Goal: Navigation & Orientation: Find specific page/section

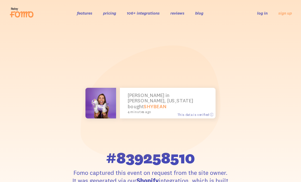
click at [40, 1] on header "features pricing 106+ integrations reviews blog log in sign up log in sign up" at bounding box center [150, 13] width 301 height 26
click at [40, 2] on header "features pricing 106+ integrations reviews blog log in sign up log in sign up" at bounding box center [150, 13] width 301 height 26
click at [44, 11] on div "features pricing 106+ integrations reviews blog log in sign up log in sign up" at bounding box center [150, 13] width 282 height 14
click at [49, 5] on header "features pricing 106+ integrations reviews blog log in sign up log in sign up" at bounding box center [150, 13] width 301 height 26
click at [42, 5] on header "features pricing 106+ integrations reviews blog log in sign up log in sign up" at bounding box center [150, 13] width 301 height 26
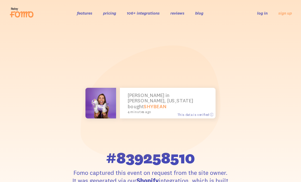
click at [49, 7] on div "features pricing 106+ integrations reviews blog log in sign up log in sign up" at bounding box center [150, 13] width 282 height 14
click at [46, 5] on header "features pricing 106+ integrations reviews blog log in sign up log in sign up" at bounding box center [150, 13] width 301 height 26
click at [51, 12] on div "features pricing 106+ integrations reviews blog log in sign up log in sign up" at bounding box center [150, 13] width 282 height 14
click at [45, 11] on div "features pricing 106+ integrations reviews blog log in sign up log in sign up" at bounding box center [150, 13] width 282 height 14
click at [48, 16] on div "features pricing 106+ integrations reviews blog log in sign up log in sign up" at bounding box center [150, 13] width 282 height 14
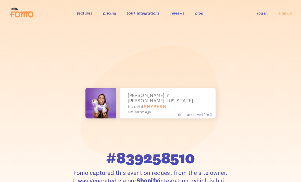
click at [42, 10] on div "features pricing 106+ integrations reviews blog log in sign up log in sign up" at bounding box center [150, 13] width 282 height 14
click at [47, 4] on header "features pricing 106+ integrations reviews blog log in sign up log in sign up" at bounding box center [150, 13] width 301 height 26
click at [56, 4] on header "features pricing 106+ integrations reviews blog log in sign up log in sign up" at bounding box center [150, 13] width 301 height 26
click at [60, 5] on header "features pricing 106+ integrations reviews blog log in sign up log in sign up" at bounding box center [150, 13] width 301 height 26
